Goal: Information Seeking & Learning: Learn about a topic

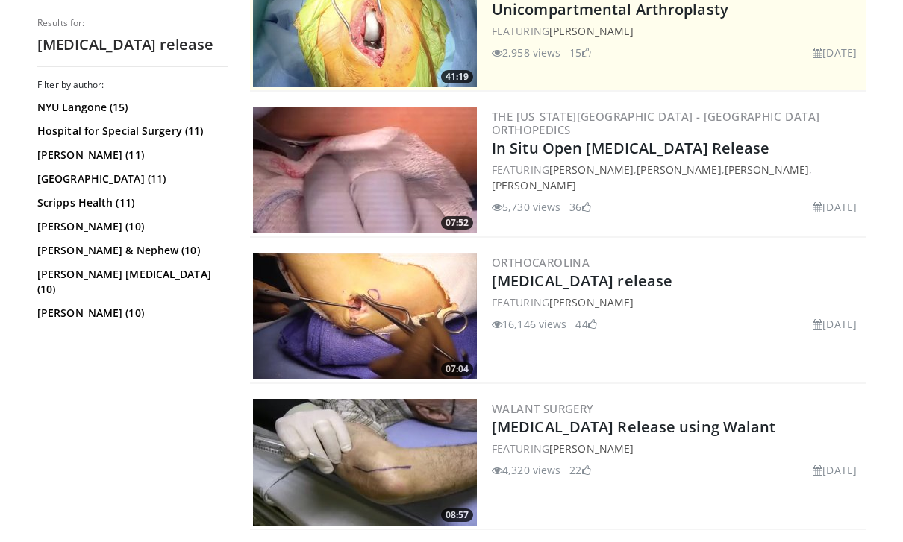
scroll to position [388, 0]
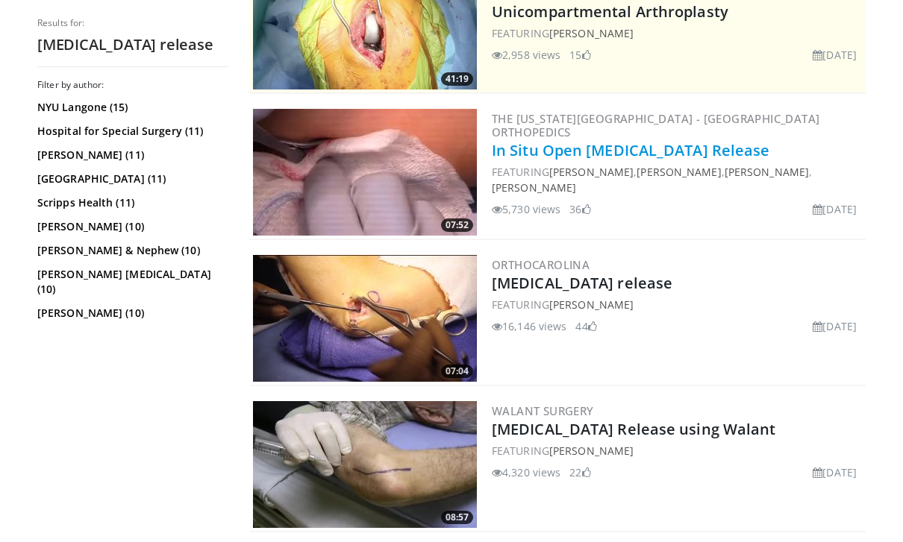
click at [742, 145] on link "In Situ Open [MEDICAL_DATA] Release" at bounding box center [631, 150] width 278 height 20
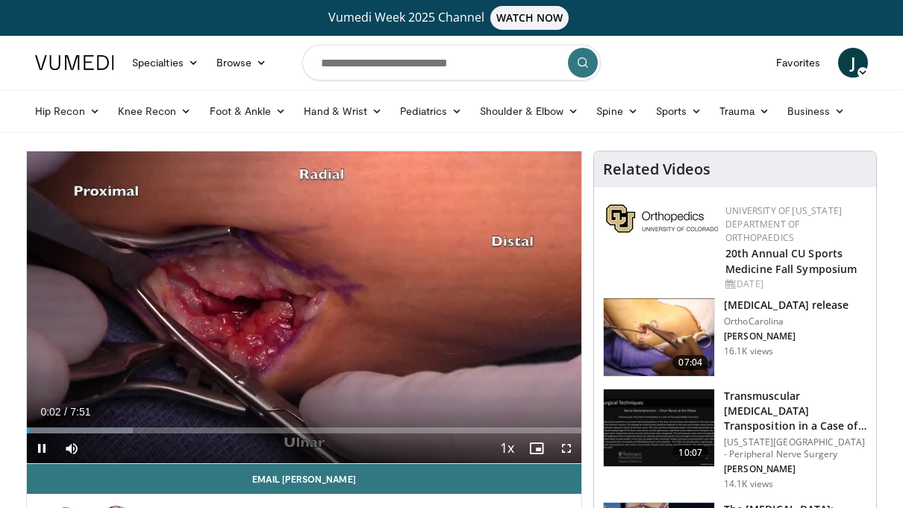
click at [501, 411] on div "Current Time 0:02 / Duration 7:51" at bounding box center [304, 411] width 554 height 13
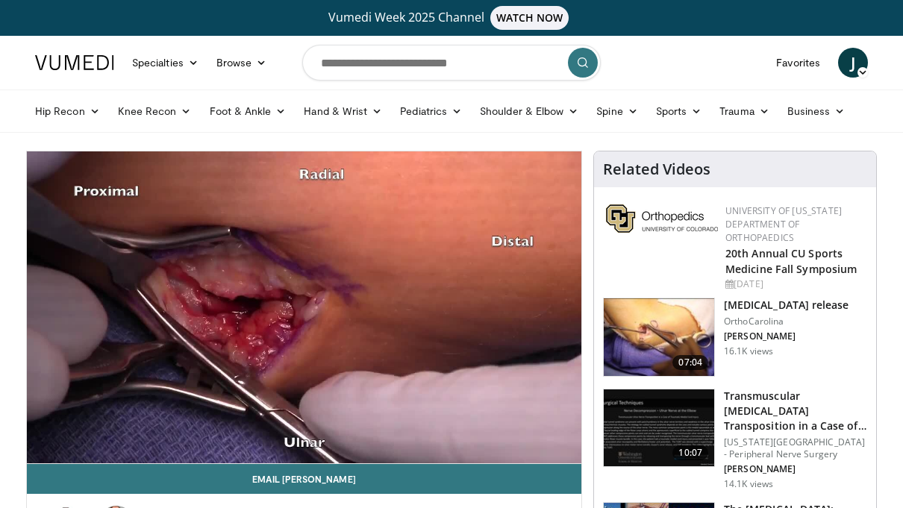
click at [534, 429] on div "10 seconds Tap to unmute" at bounding box center [304, 307] width 554 height 312
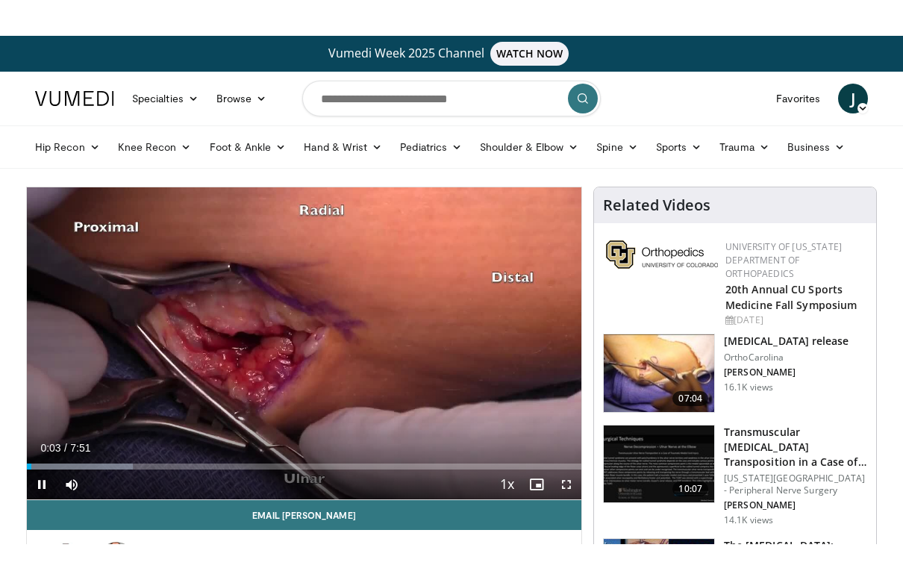
scroll to position [18, 0]
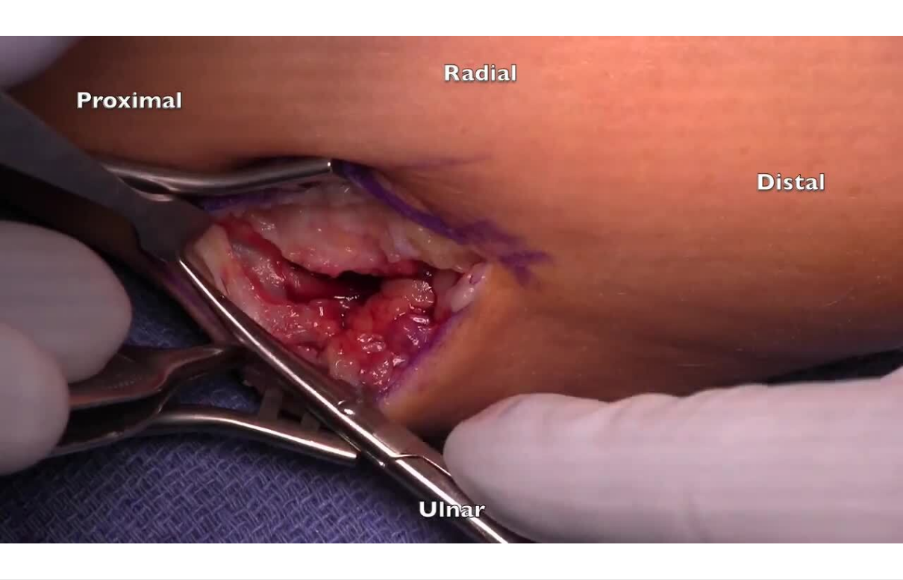
click at [699, 408] on div "10 seconds Tap to unmute" at bounding box center [451, 289] width 903 height 579
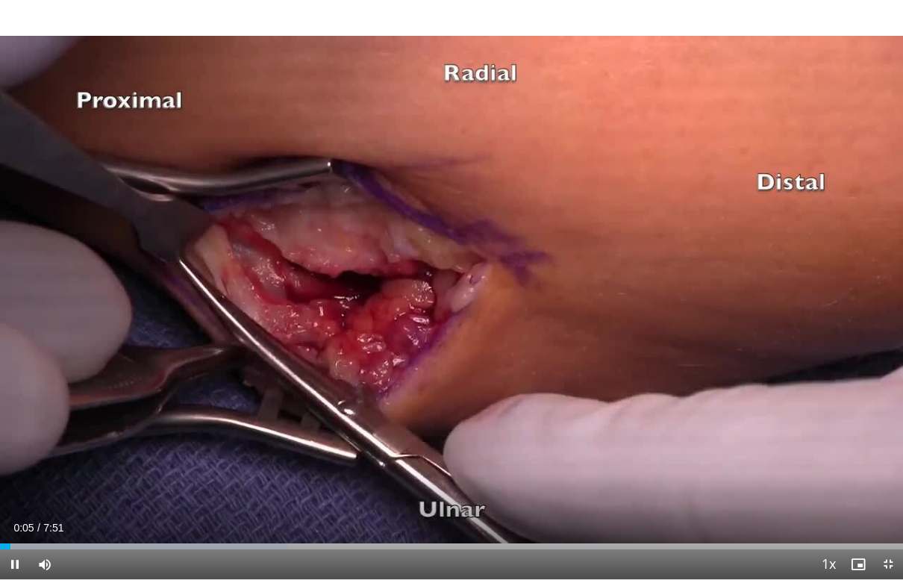
click at [740, 395] on div "10 seconds Tap to unmute" at bounding box center [451, 289] width 903 height 579
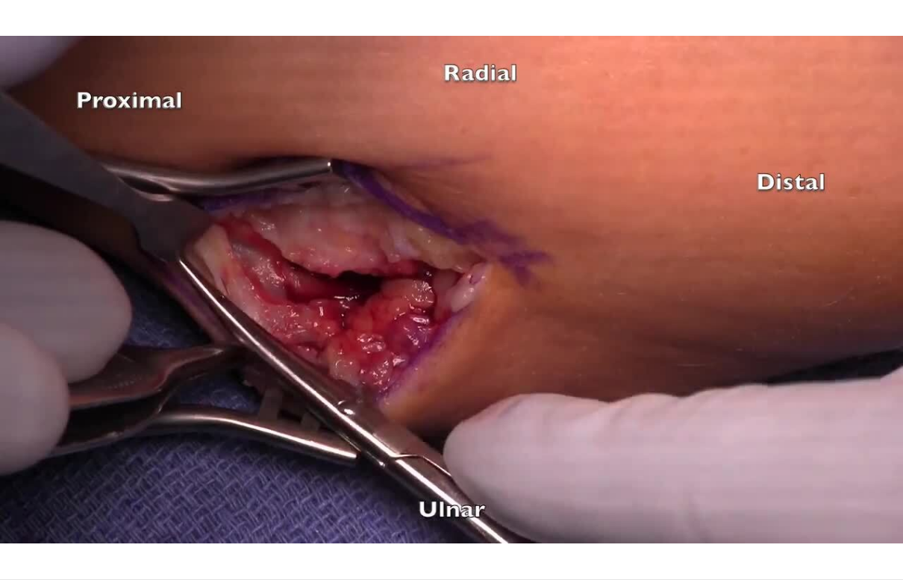
click at [760, 357] on div "10 seconds Tap to unmute" at bounding box center [451, 289] width 903 height 579
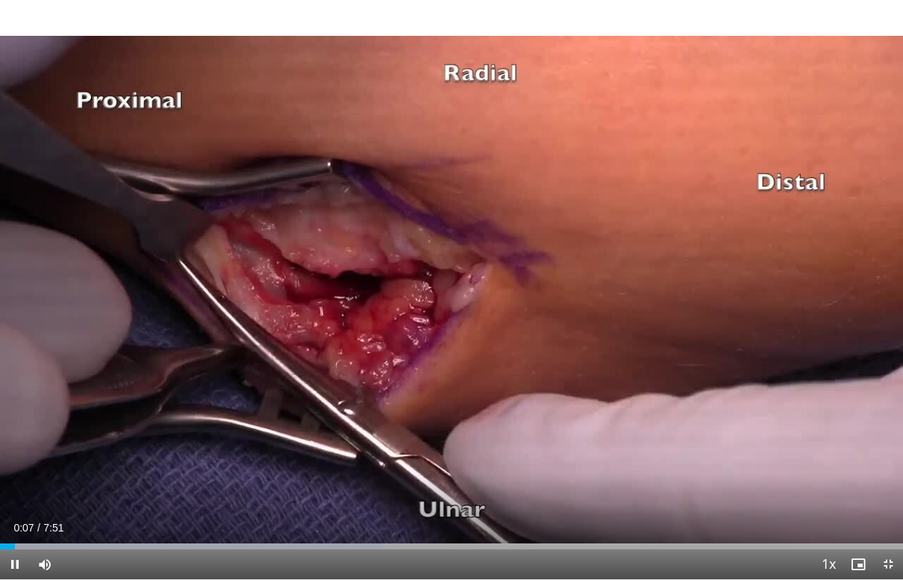
click at [709, 324] on div "10 seconds Tap to unmute" at bounding box center [451, 289] width 903 height 579
click at [765, 361] on div "10 seconds Tap to unmute" at bounding box center [451, 289] width 903 height 579
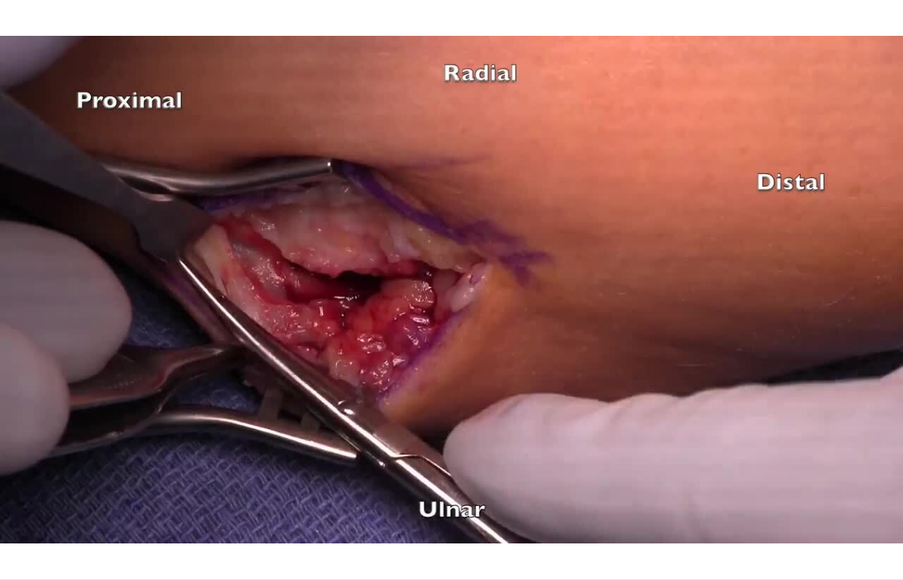
click at [56, 507] on html "Vumedi Week 2025 Channel WATCH NOW Specialties Adult & Family Medicine Allergy,…" at bounding box center [451, 272] width 903 height 580
click at [59, 507] on html "Vumedi Week 2025 Channel WATCH NOW Specialties Adult & Family Medicine Allergy,…" at bounding box center [451, 272] width 903 height 580
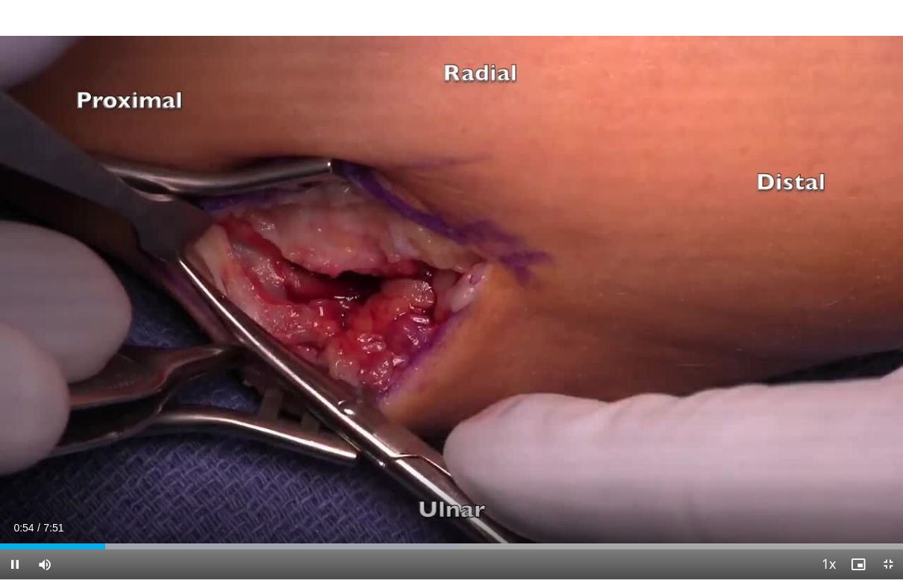
click at [715, 395] on div "10 seconds Tap to unmute" at bounding box center [451, 289] width 903 height 579
click at [69, 507] on div "Mute" at bounding box center [51, 564] width 42 height 30
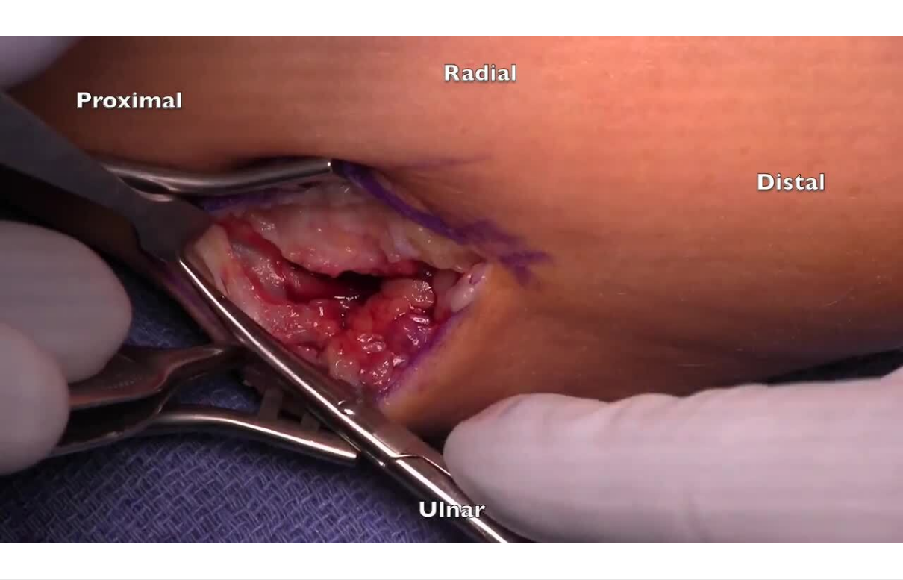
click at [629, 421] on div "10 seconds Tap to unmute" at bounding box center [451, 289] width 903 height 579
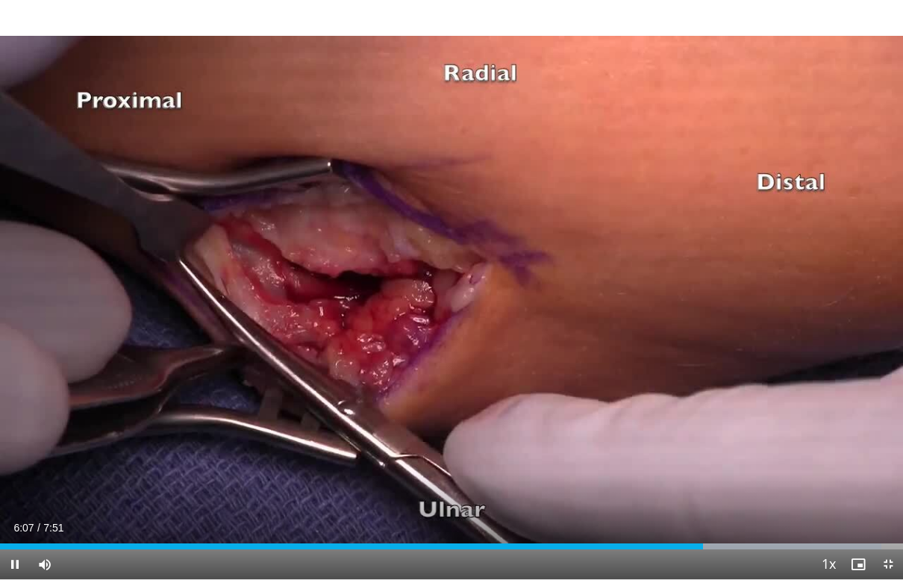
click at [755, 419] on div "10 seconds Tap to unmute" at bounding box center [451, 289] width 903 height 579
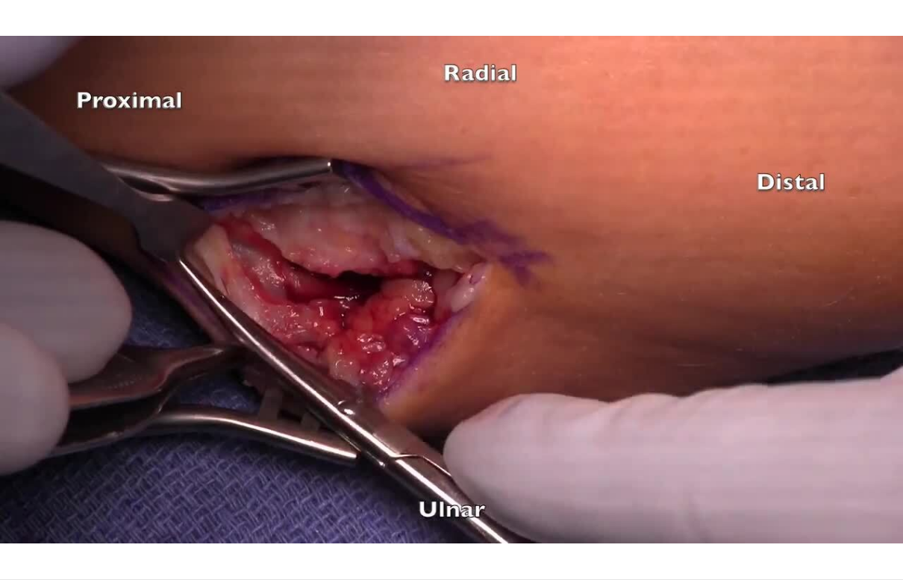
click at [756, 416] on div "10 seconds Tap to unmute" at bounding box center [451, 289] width 903 height 579
click at [115, 303] on div "10 seconds Tap to unmute" at bounding box center [451, 289] width 903 height 579
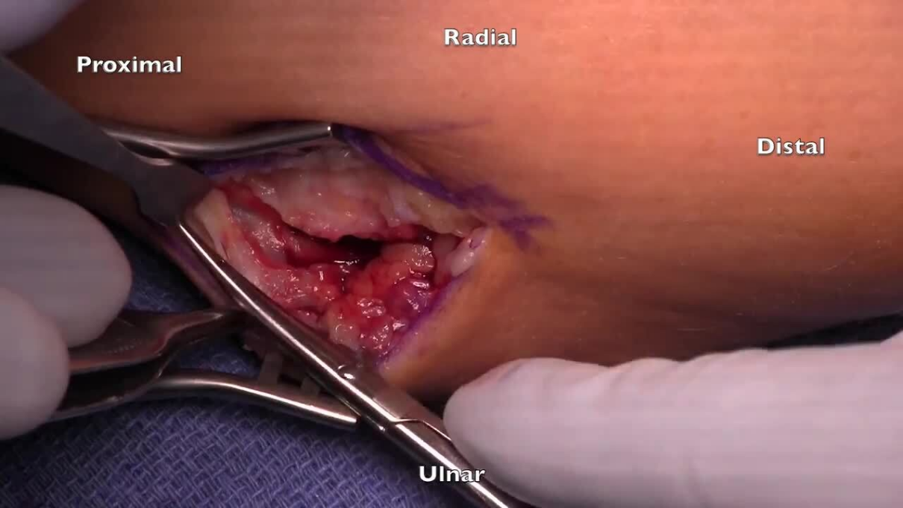
scroll to position [0, 0]
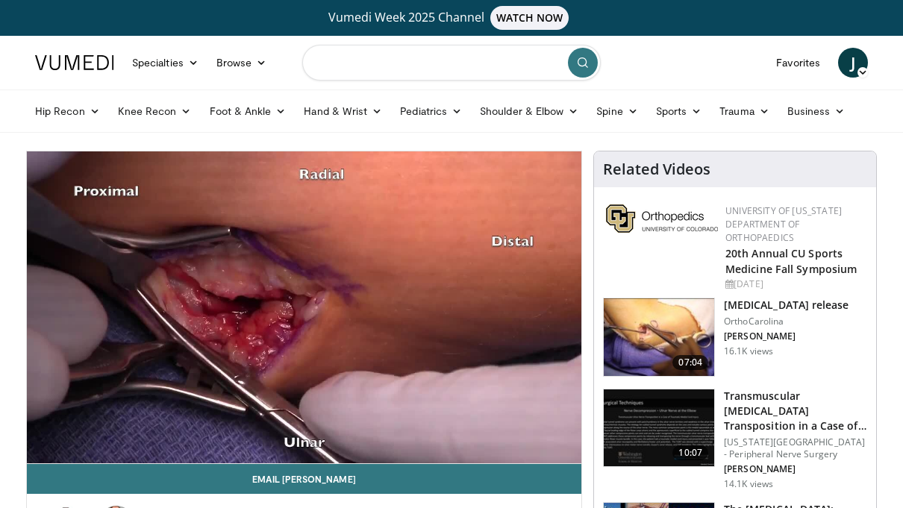
click at [474, 51] on input "Search topics, interventions" at bounding box center [451, 63] width 298 height 36
type input "**********"
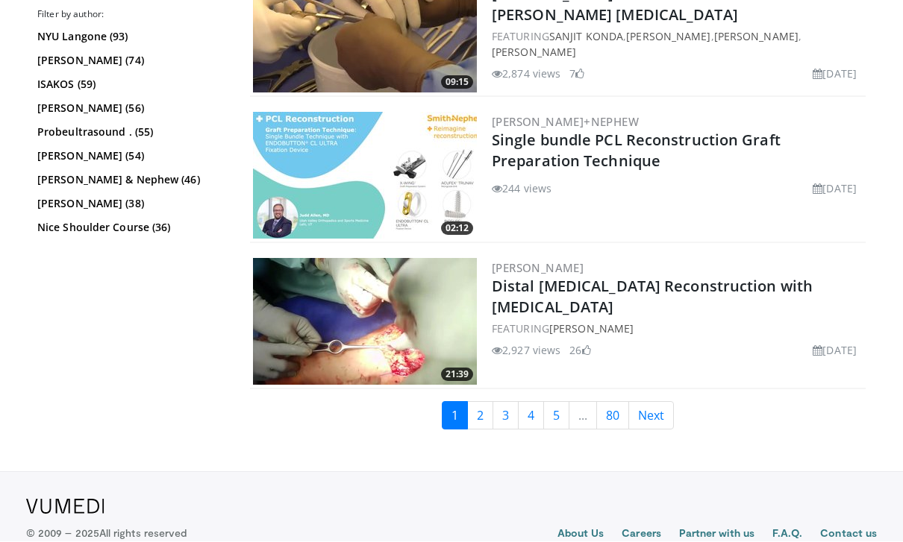
scroll to position [3635, 0]
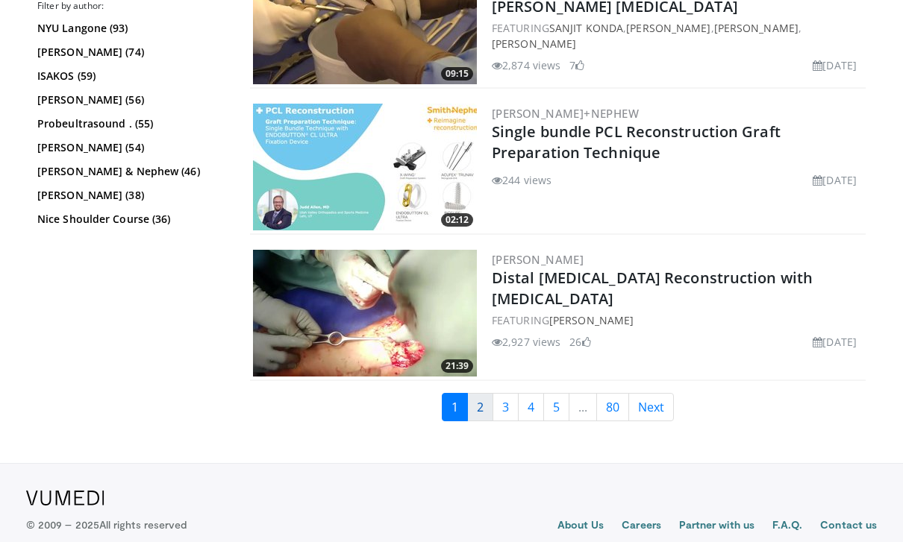
click at [489, 402] on link "2" at bounding box center [480, 407] width 26 height 28
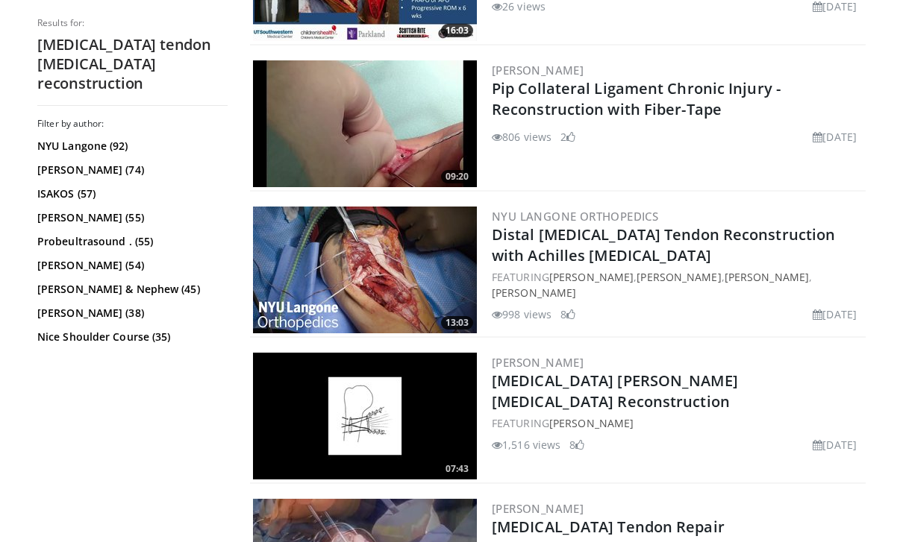
scroll to position [1609, 0]
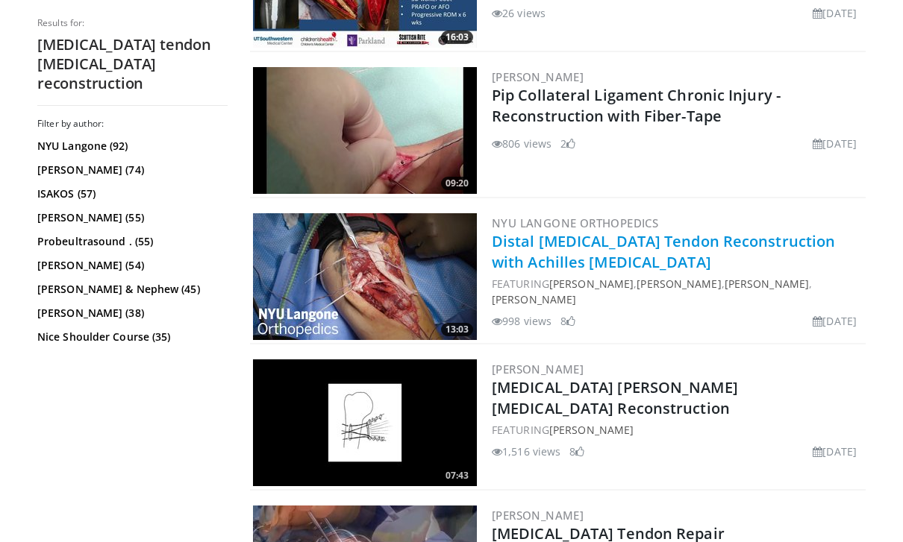
click at [826, 240] on link "Distal Triceps Tendon Reconstruction with Achilles Allograft" at bounding box center [663, 251] width 343 height 41
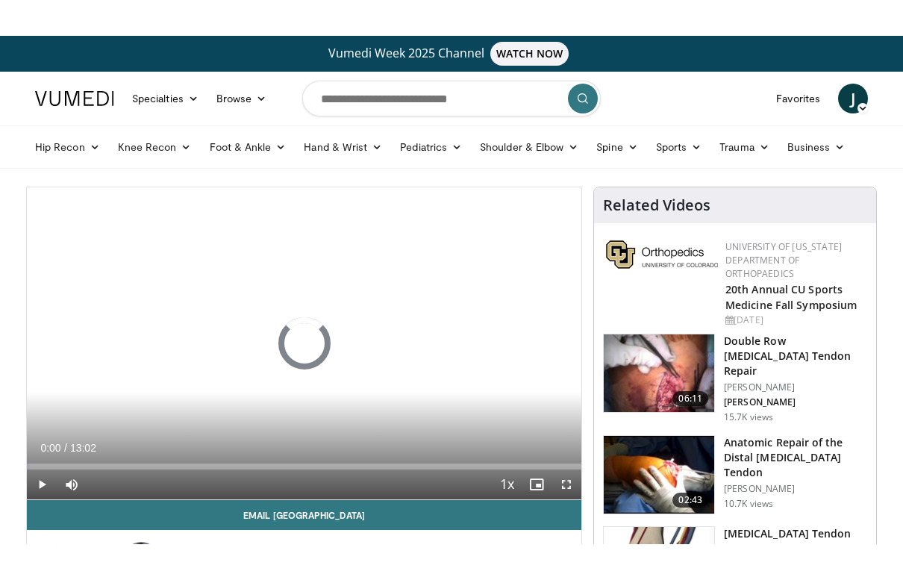
scroll to position [18, 0]
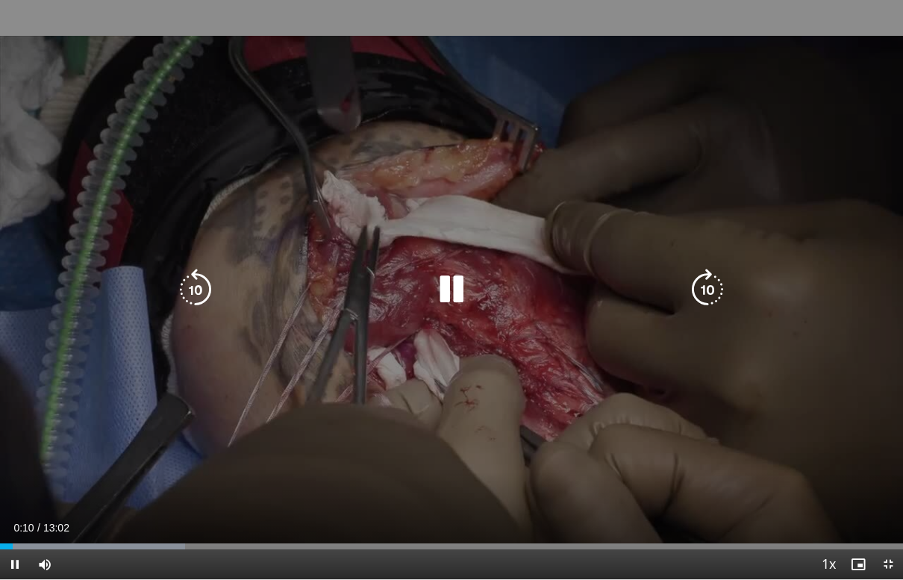
click at [719, 306] on icon "Video Player" at bounding box center [707, 290] width 42 height 42
click at [713, 292] on icon "Video Player" at bounding box center [707, 290] width 42 height 42
click at [709, 297] on icon "Video Player" at bounding box center [707, 290] width 42 height 42
click at [706, 301] on icon "Video Player" at bounding box center [707, 290] width 42 height 42
click at [704, 301] on icon "Video Player" at bounding box center [707, 290] width 42 height 42
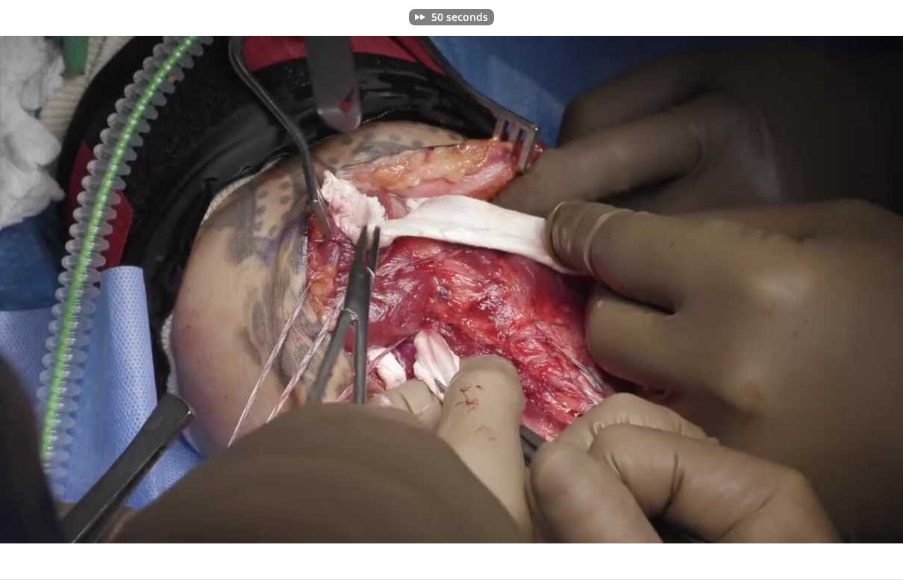
click at [824, 262] on div "50 seconds Tap to unmute" at bounding box center [451, 289] width 903 height 579
click at [764, 347] on div "50 seconds Tap to unmute" at bounding box center [451, 289] width 903 height 579
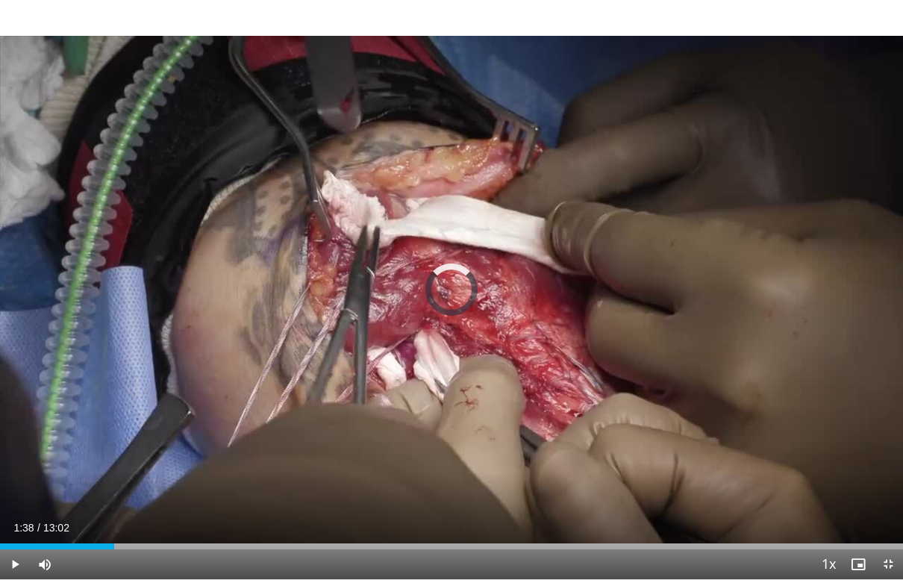
click at [115, 507] on div "Loaded : 0.00%" at bounding box center [451, 546] width 903 height 6
click at [115, 507] on div "Progress Bar" at bounding box center [173, 546] width 139 height 6
click at [786, 392] on div "50 seconds Tap to unmute" at bounding box center [451, 289] width 903 height 579
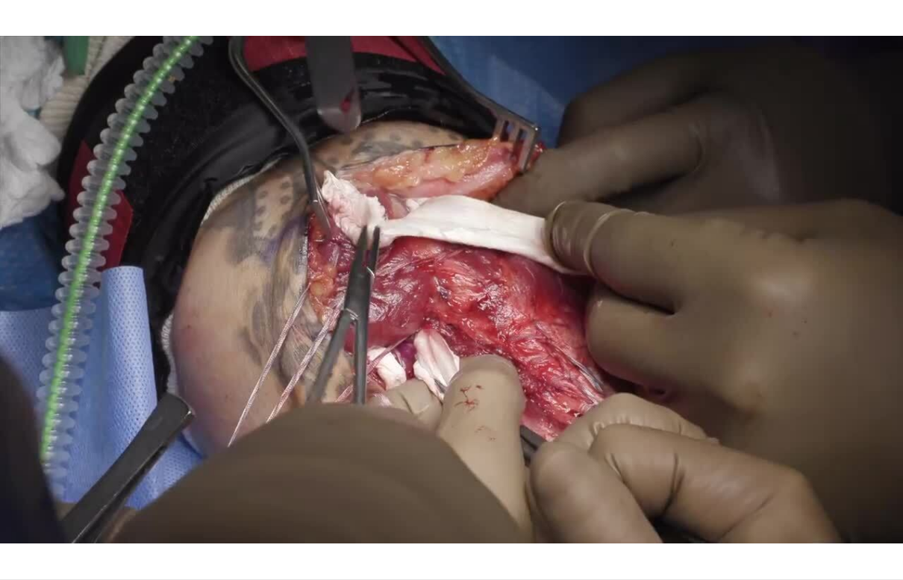
click at [797, 362] on div "50 seconds Tap to unmute" at bounding box center [451, 289] width 903 height 579
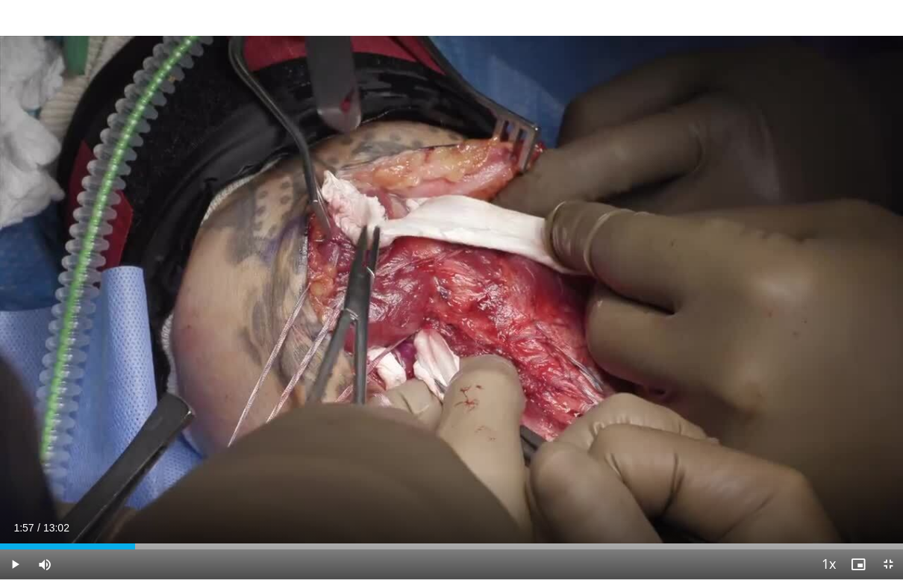
click at [106, 507] on div "Progress Bar" at bounding box center [67, 546] width 135 height 6
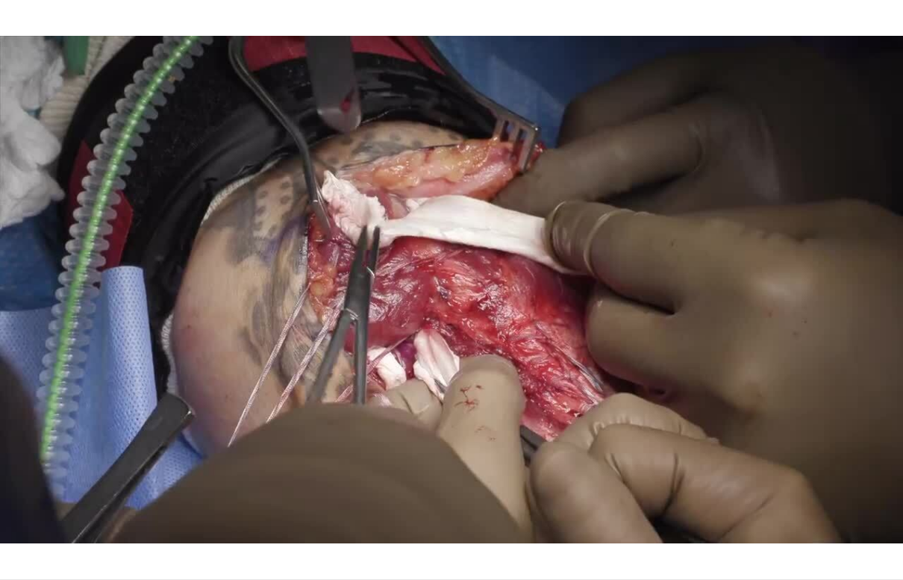
click at [93, 488] on div "50 seconds Tap to unmute" at bounding box center [451, 289] width 903 height 579
click at [782, 287] on div "50 seconds Tap to unmute" at bounding box center [451, 289] width 903 height 579
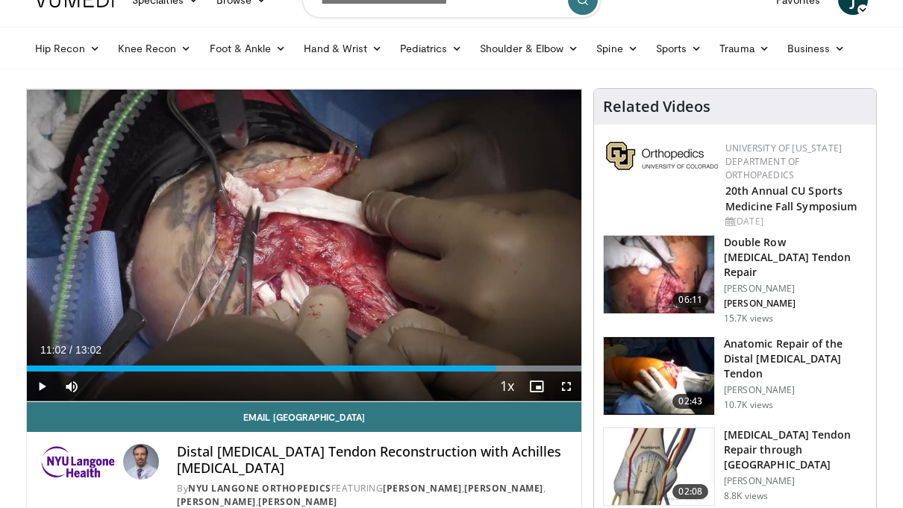
scroll to position [0, 0]
